Goal: Browse casually

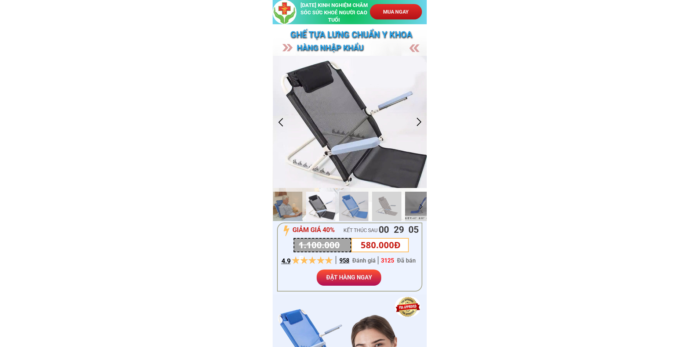
click at [418, 121] on div at bounding box center [419, 122] width 12 height 12
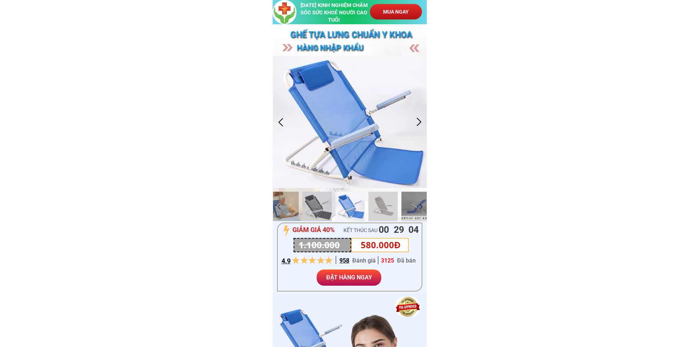
click at [418, 121] on div at bounding box center [419, 122] width 12 height 12
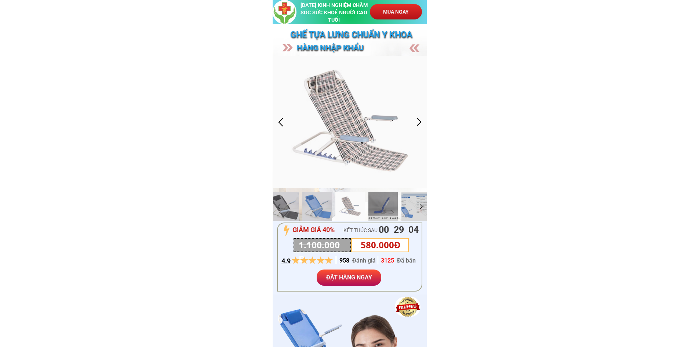
click at [282, 126] on div at bounding box center [281, 122] width 12 height 12
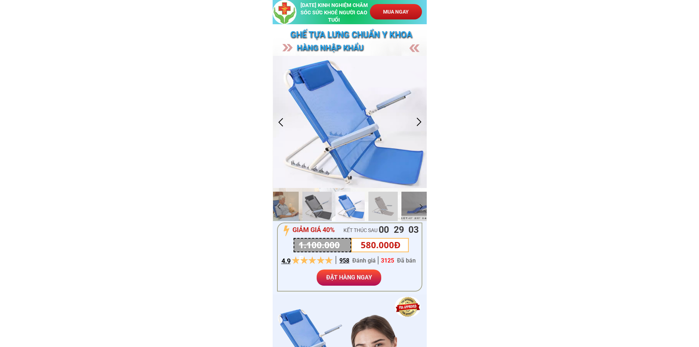
click at [282, 125] on div at bounding box center [281, 122] width 12 height 12
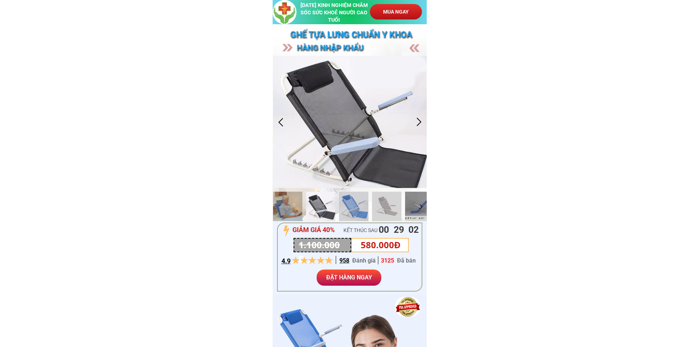
click at [282, 125] on div at bounding box center [281, 122] width 12 height 12
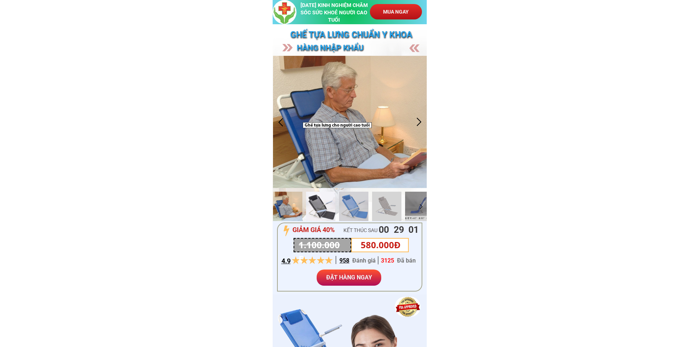
click at [316, 198] on div at bounding box center [320, 205] width 29 height 29
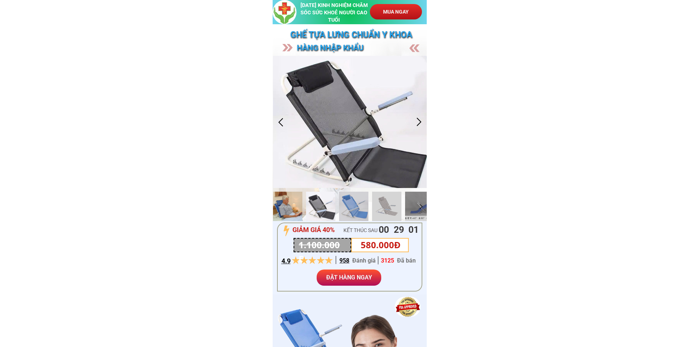
click at [296, 202] on div at bounding box center [287, 205] width 29 height 29
